Goal: Information Seeking & Learning: Learn about a topic

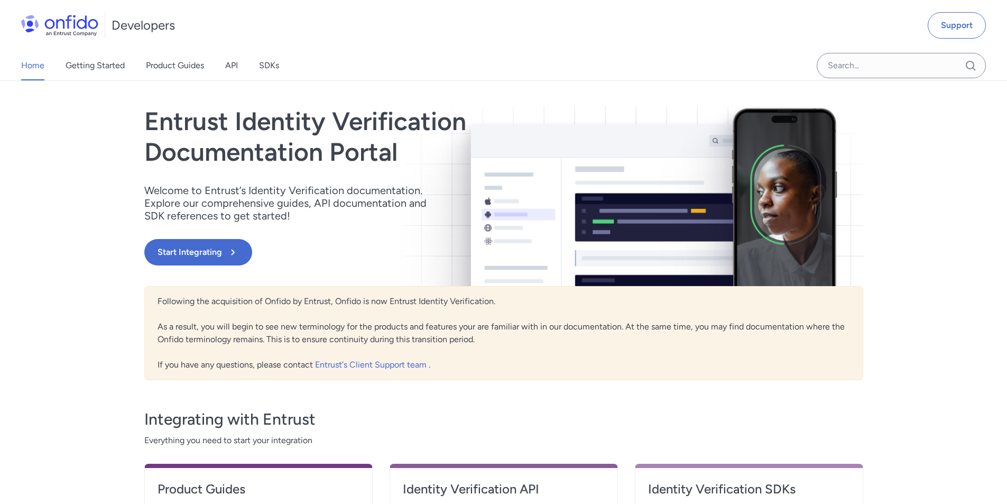
click at [29, 63] on link "Home" at bounding box center [32, 66] width 23 height 30
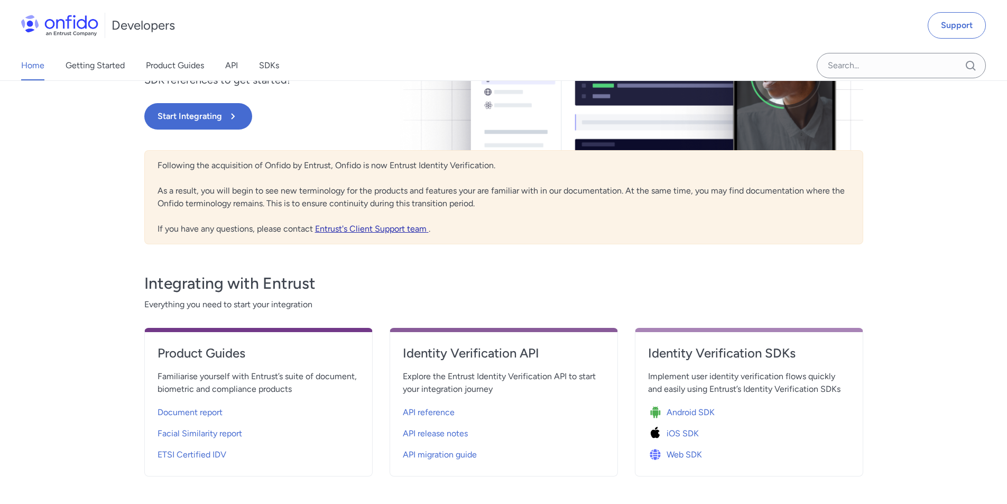
scroll to position [211, 0]
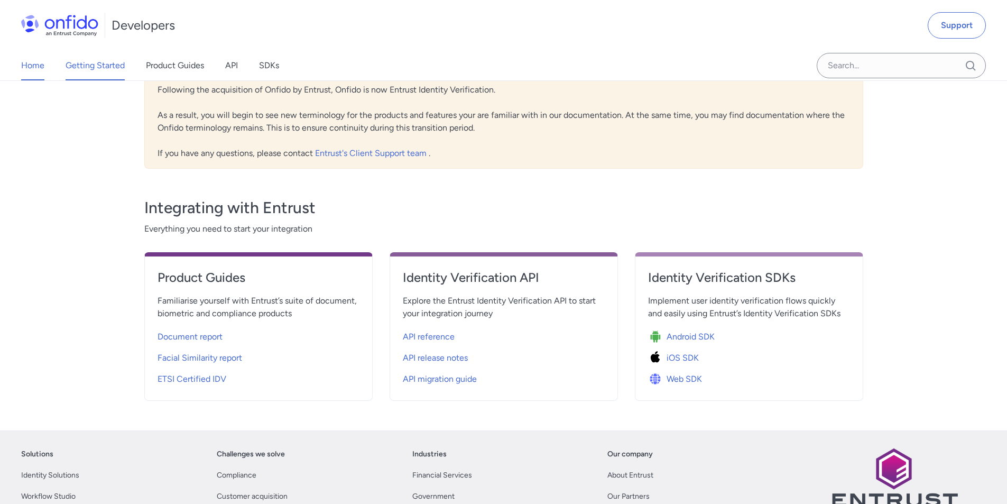
click at [98, 67] on link "Getting Started" at bounding box center [95, 66] width 59 height 30
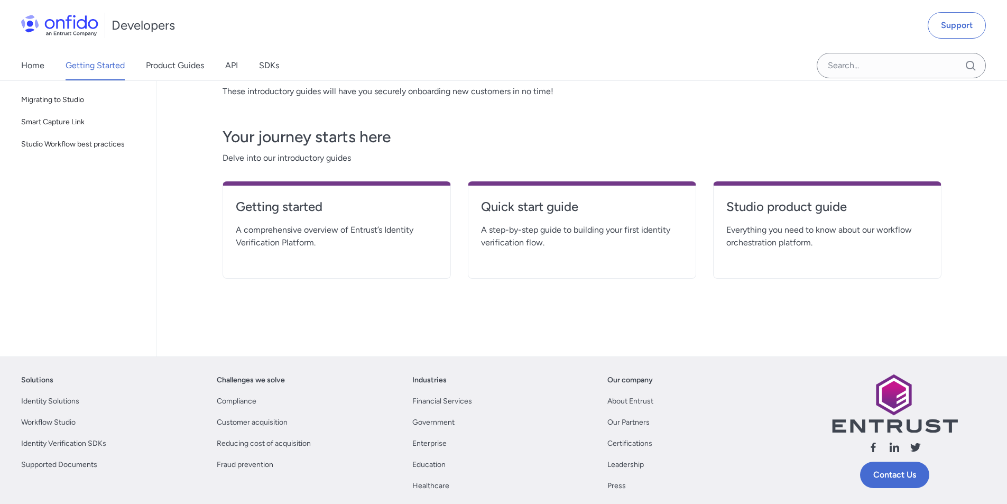
scroll to position [97, 0]
